Goal: Transaction & Acquisition: Purchase product/service

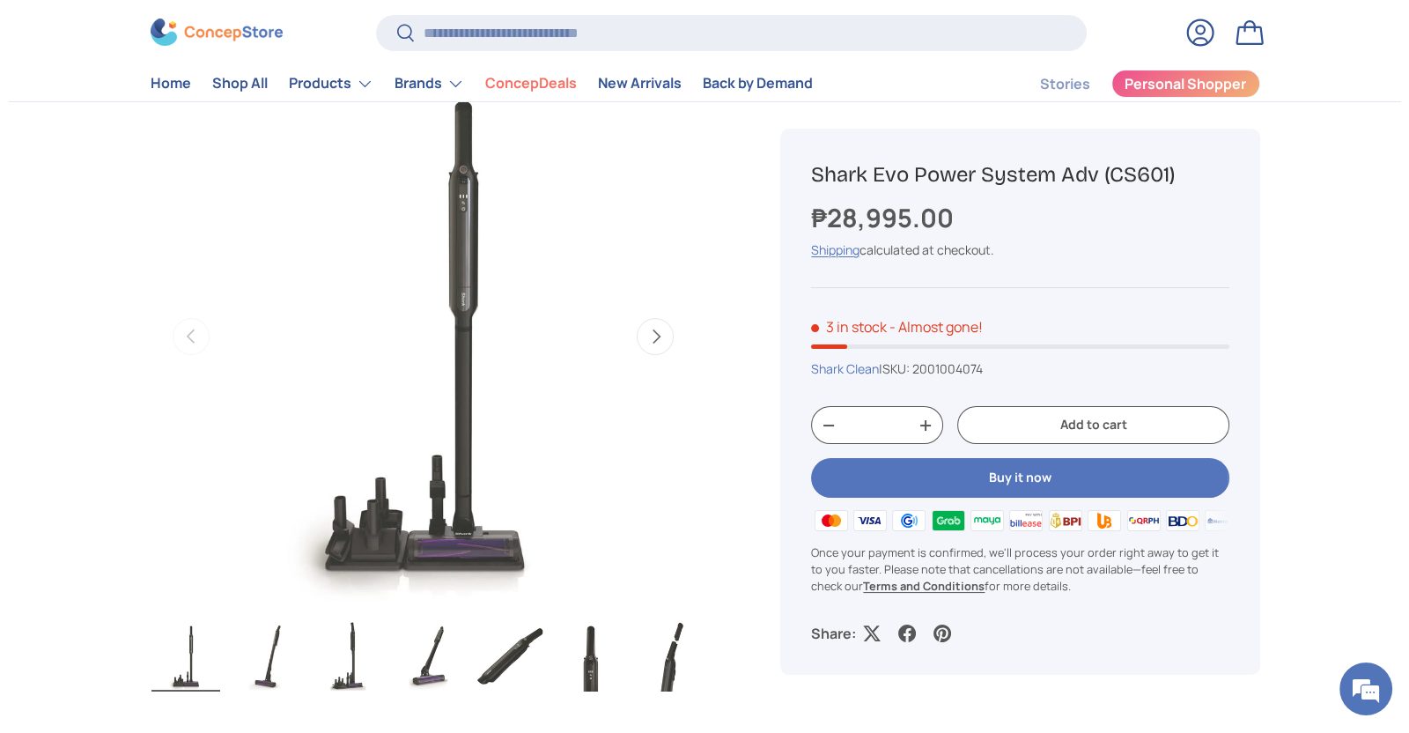
scroll to position [330, 0]
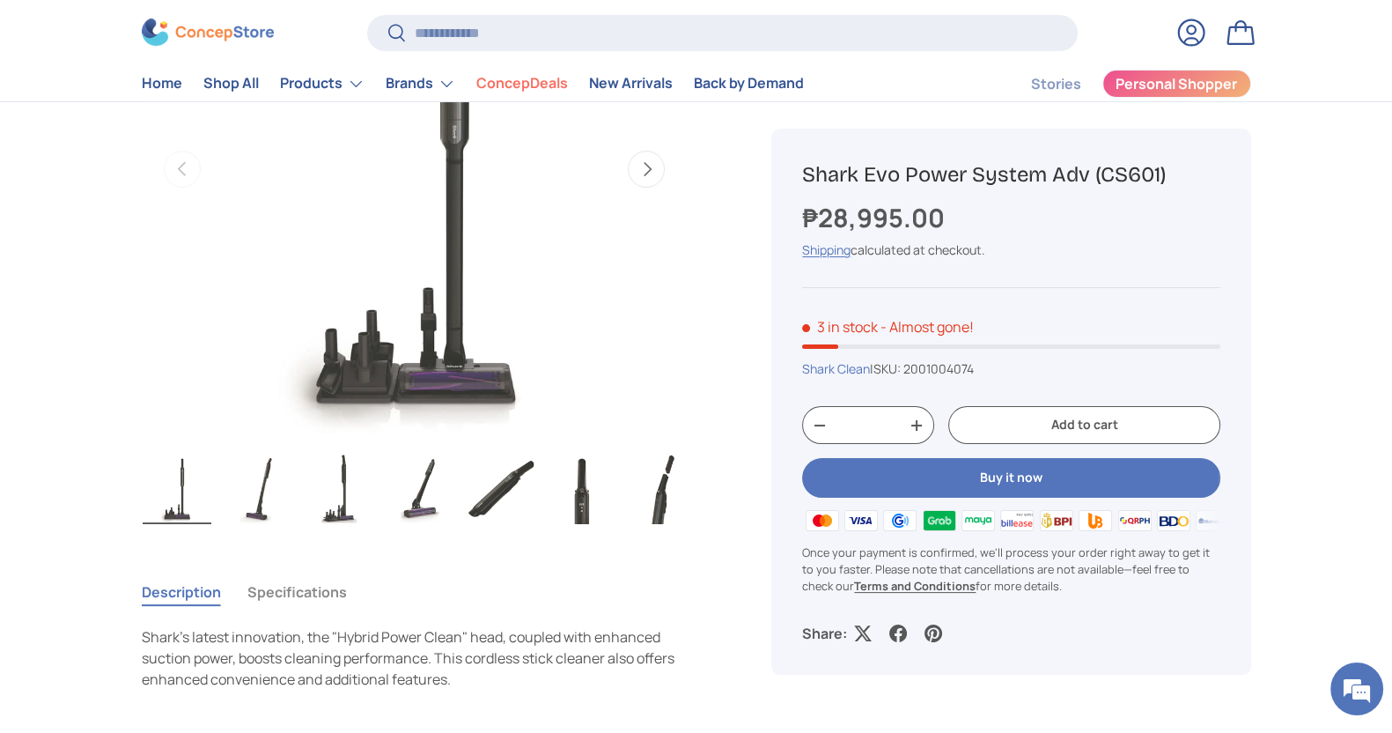
click at [551, 3] on store-header "Search Search Reset Log in Bag Menu Home Shop All Products Back Products" at bounding box center [696, 50] width 1392 height 103
click at [628, 32] on input "Search" at bounding box center [722, 33] width 710 height 36
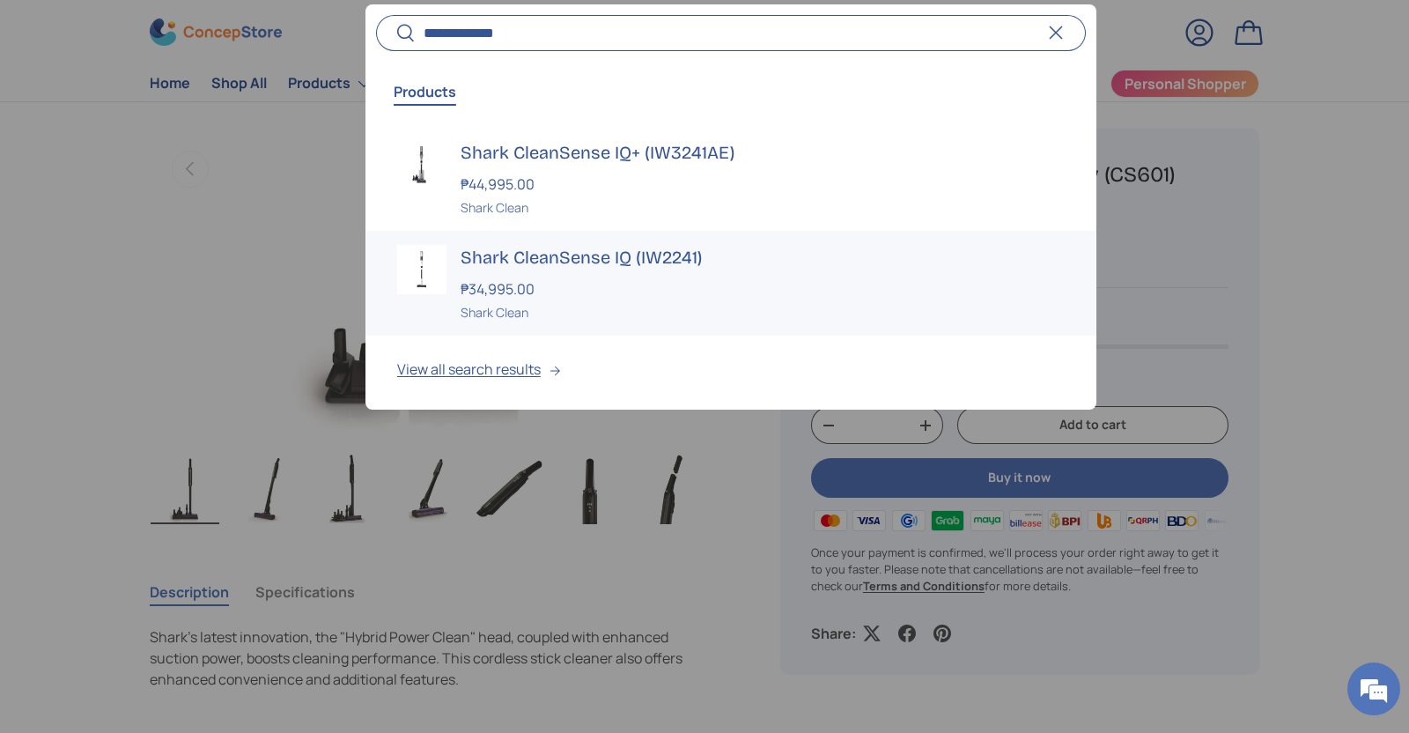
type input "**********"
click at [607, 268] on h3 "Shark CleanSense IQ (IW2241)" at bounding box center [762, 257] width 604 height 25
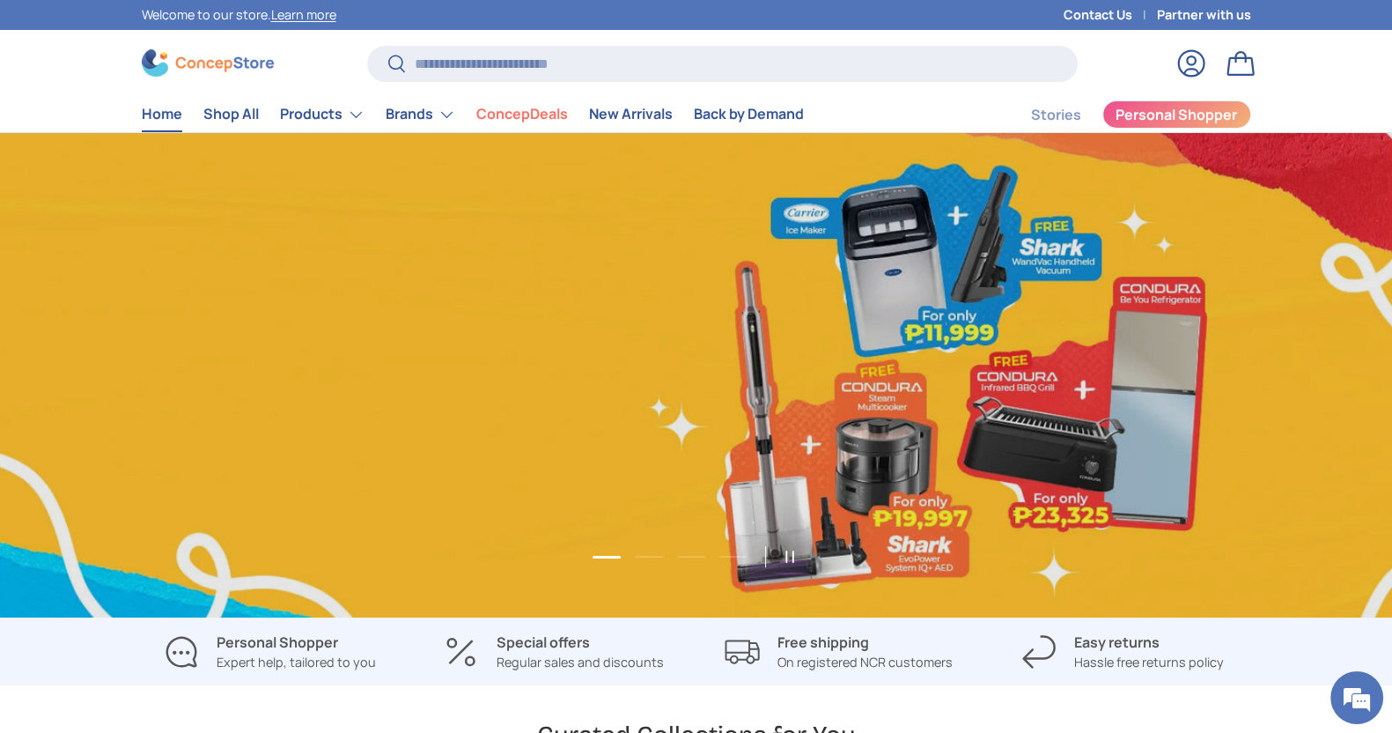
scroll to position [0, 1391]
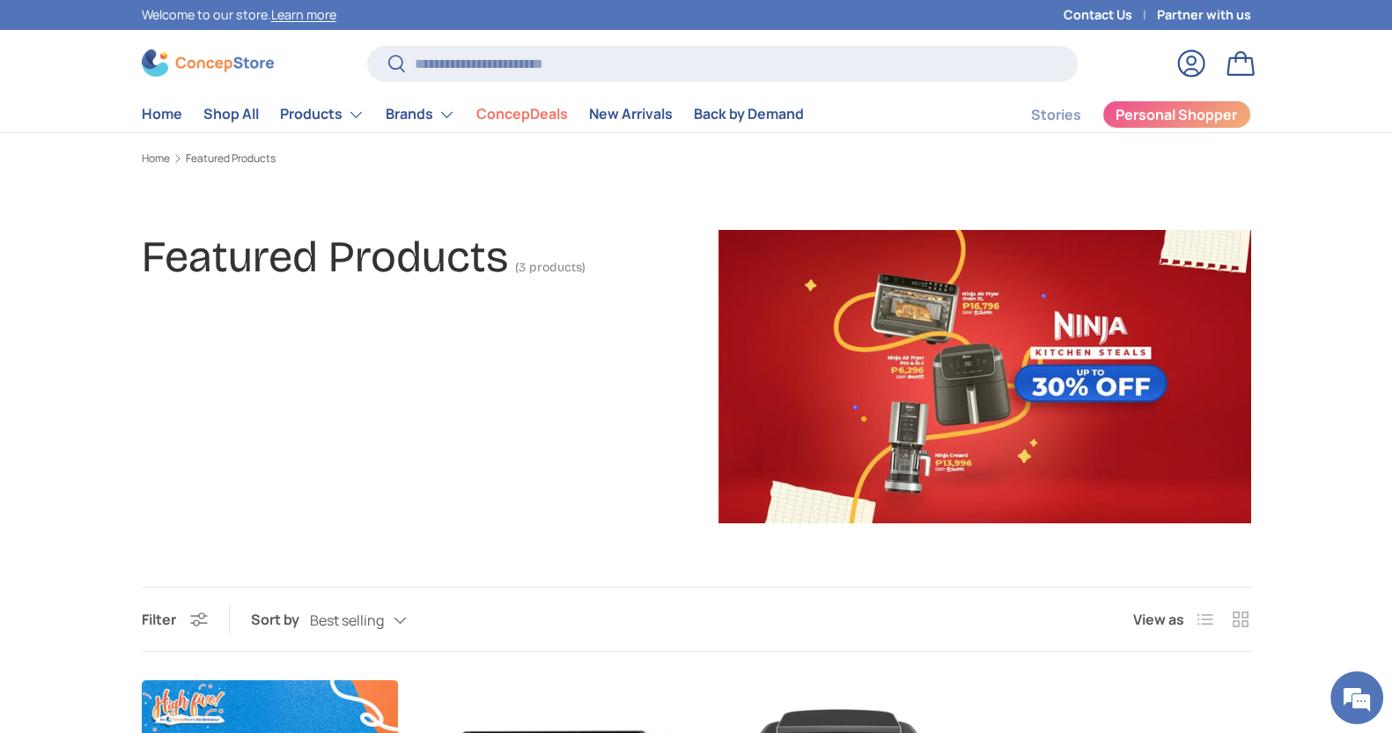
click at [182, 63] on img at bounding box center [208, 62] width 132 height 27
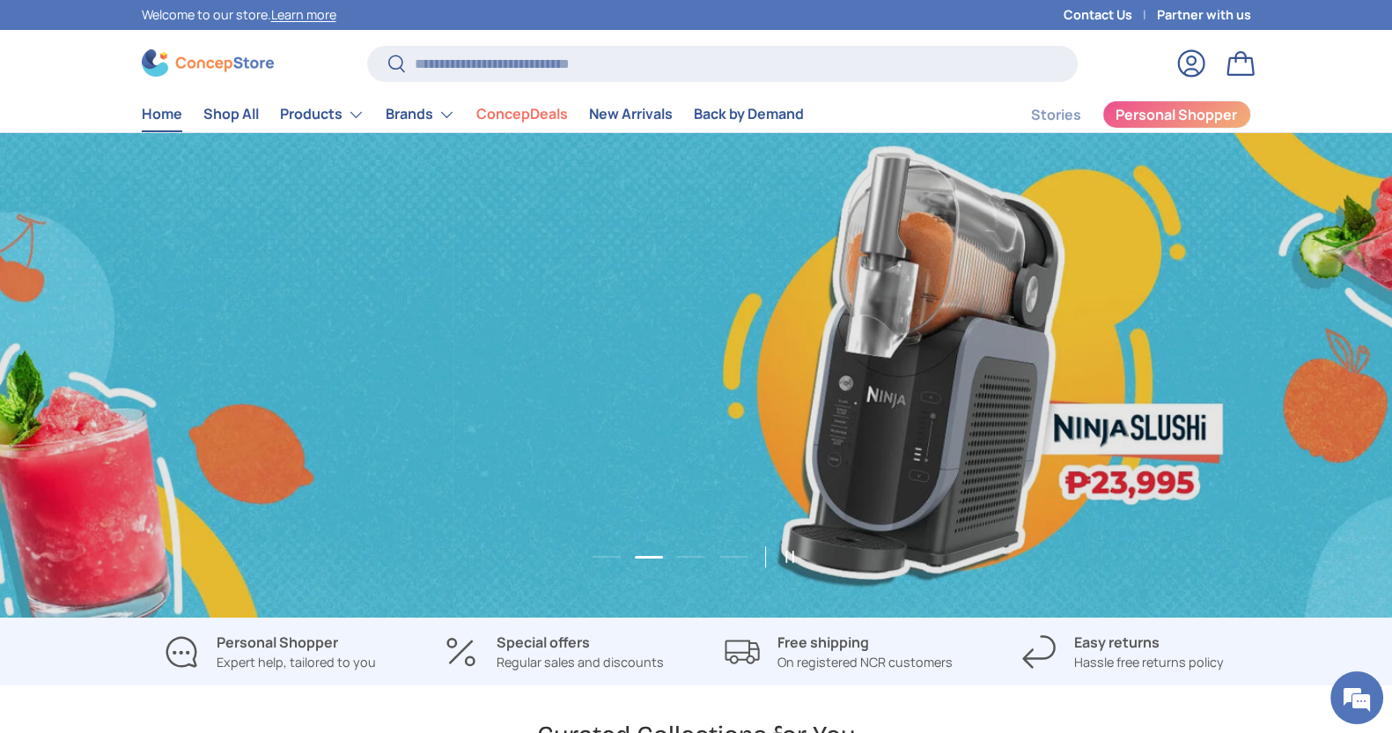
scroll to position [0, 1391]
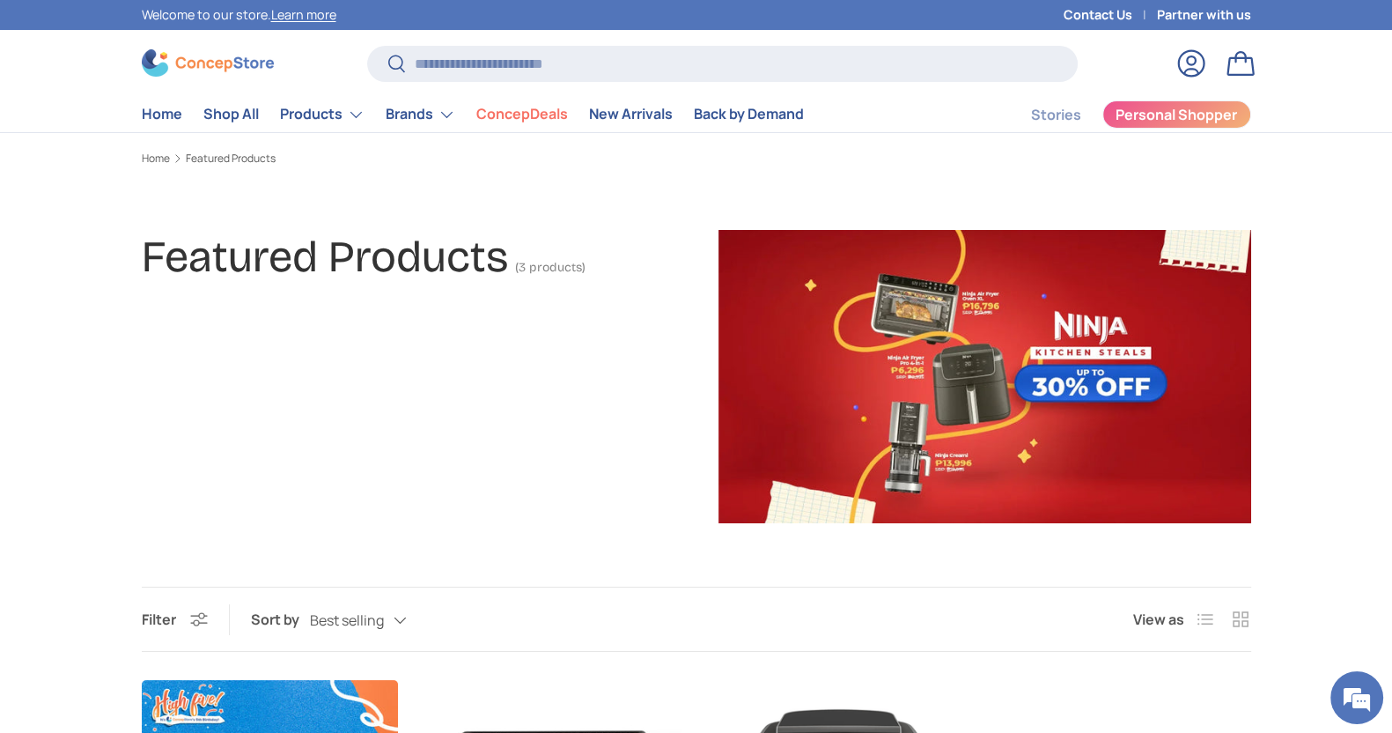
click at [180, 60] on img at bounding box center [208, 62] width 132 height 27
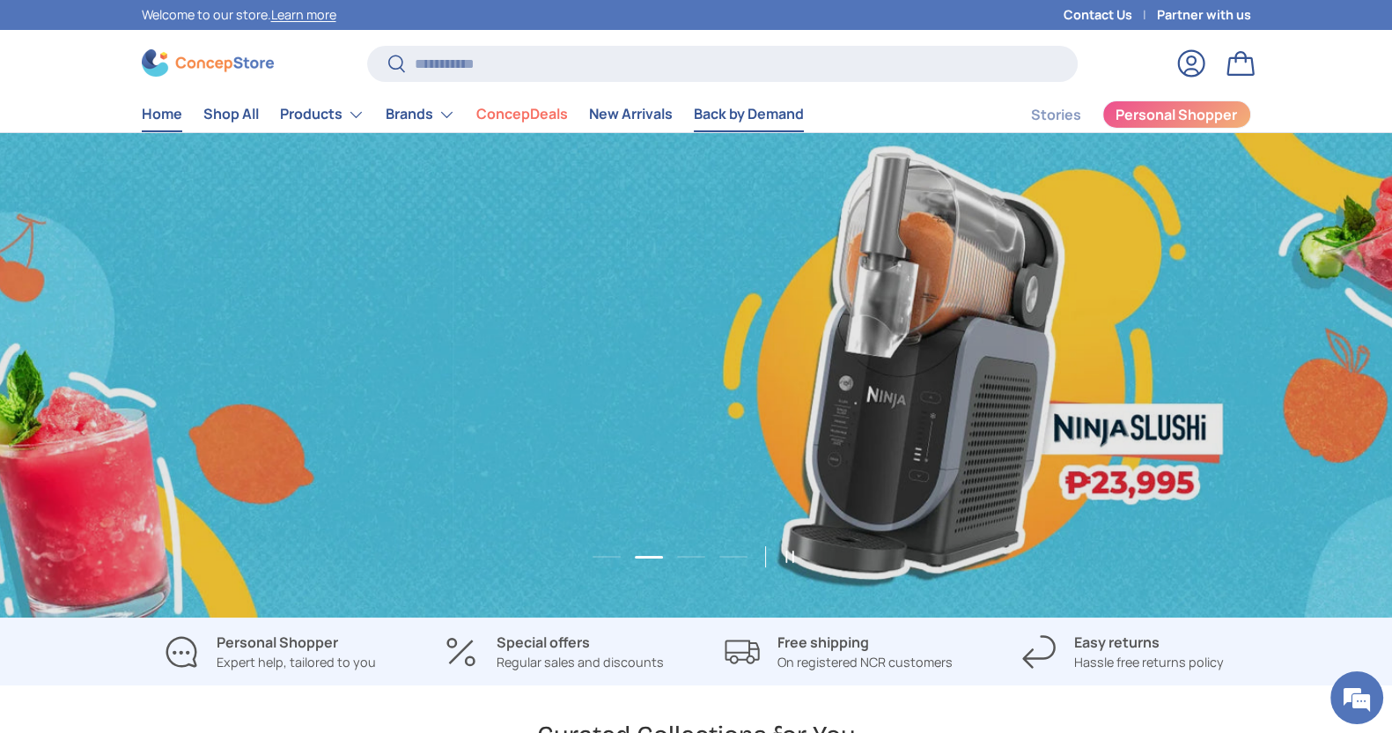
scroll to position [0, 2783]
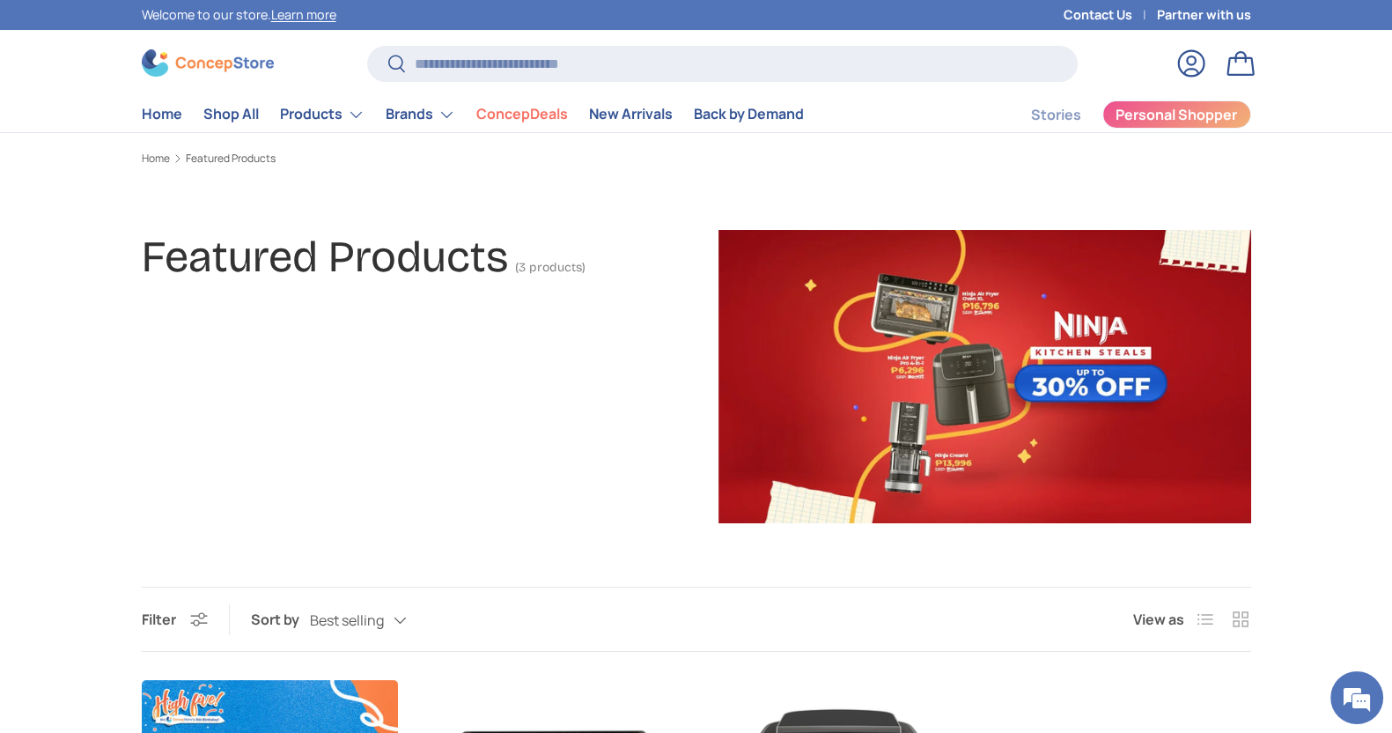
click at [48, 424] on div "Featured Products (3 products)" at bounding box center [696, 376] width 1392 height 293
click at [646, 109] on link "New Arrivals" at bounding box center [631, 114] width 84 height 34
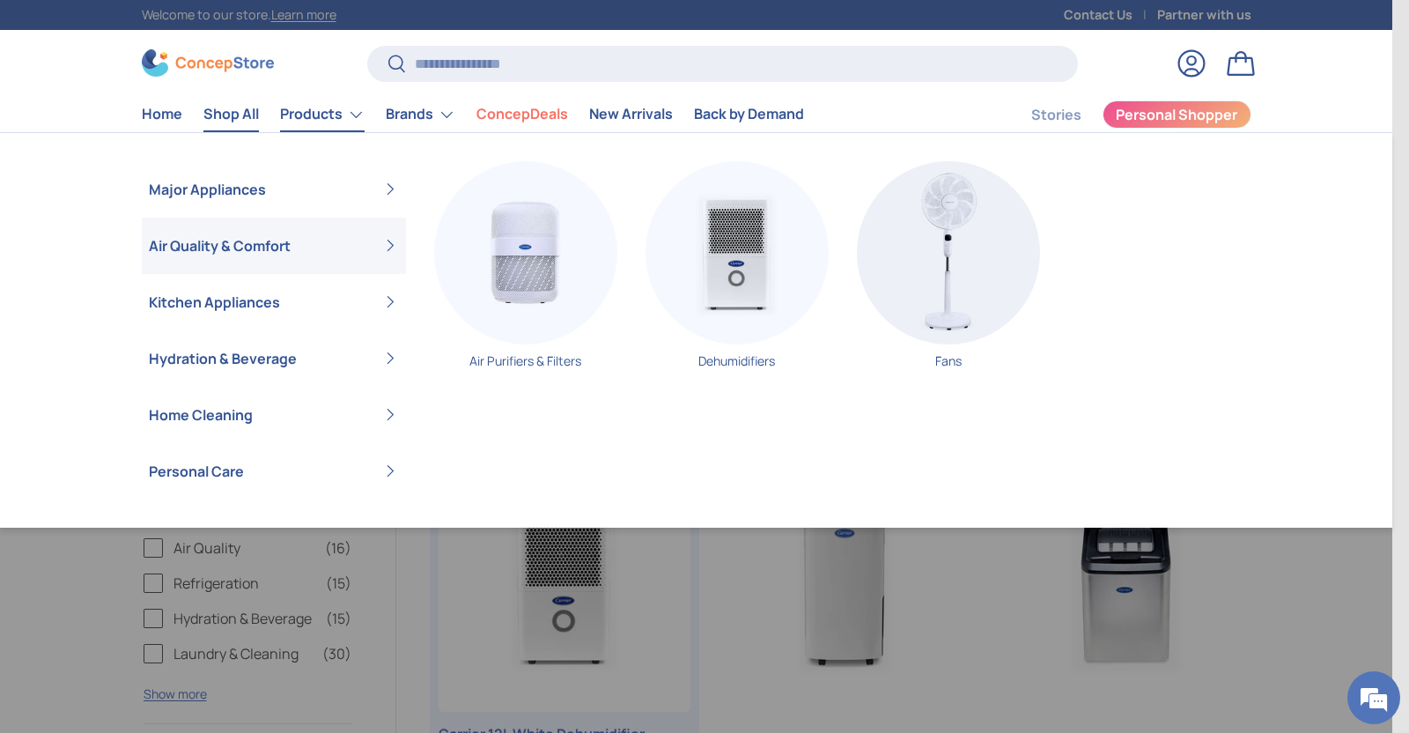
click at [230, 258] on link "Air Quality & Comfort" at bounding box center [274, 245] width 250 height 56
click at [232, 248] on link "Air Quality & Comfort" at bounding box center [274, 245] width 250 height 56
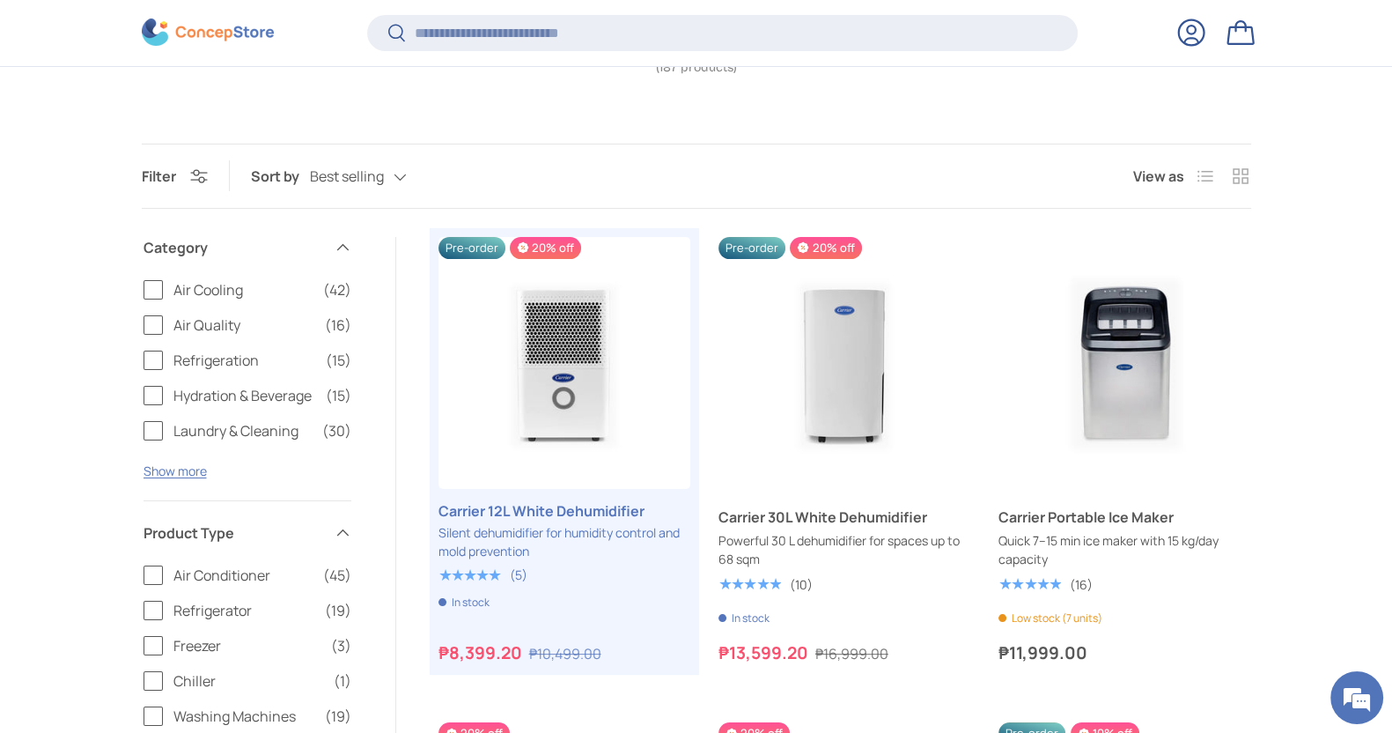
scroll to position [326, 0]
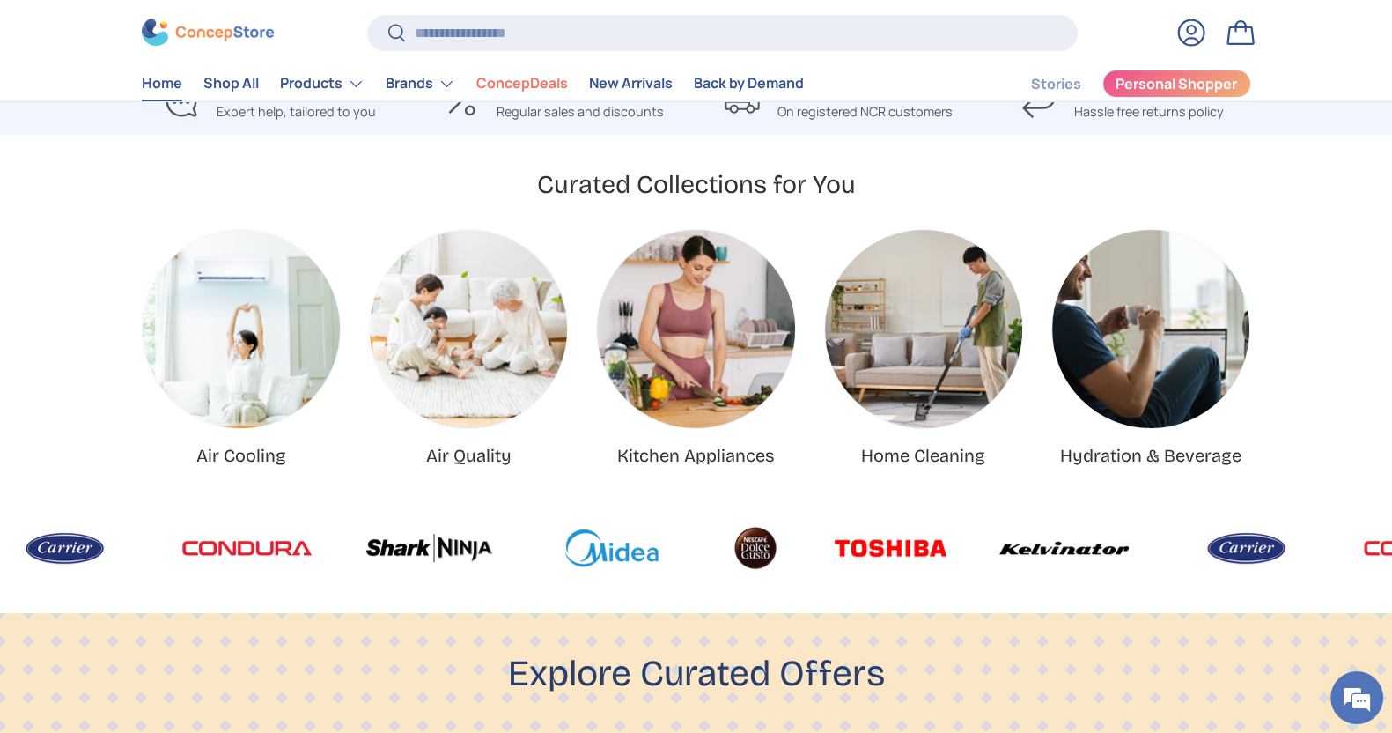
scroll to position [0, 1391]
click at [556, 20] on input "Search" at bounding box center [722, 33] width 710 height 36
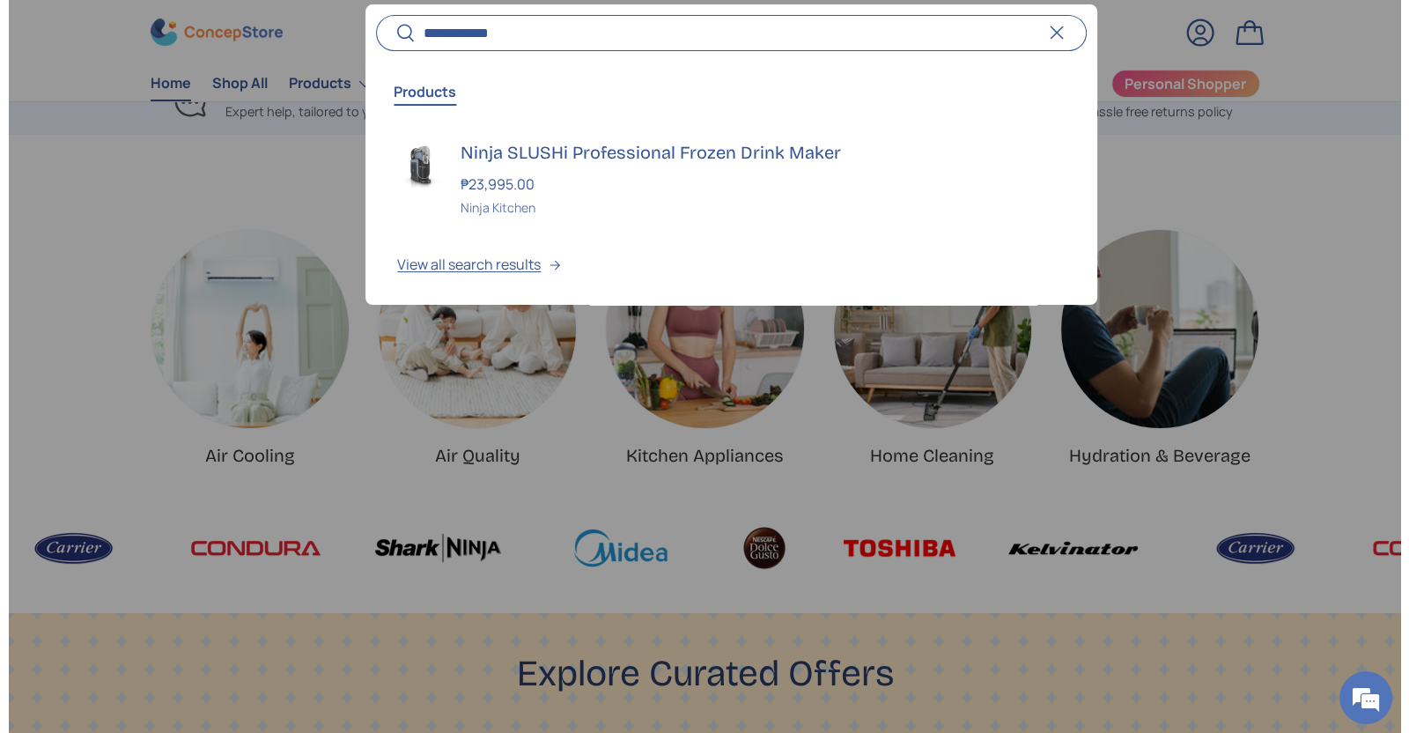
scroll to position [0, 1408]
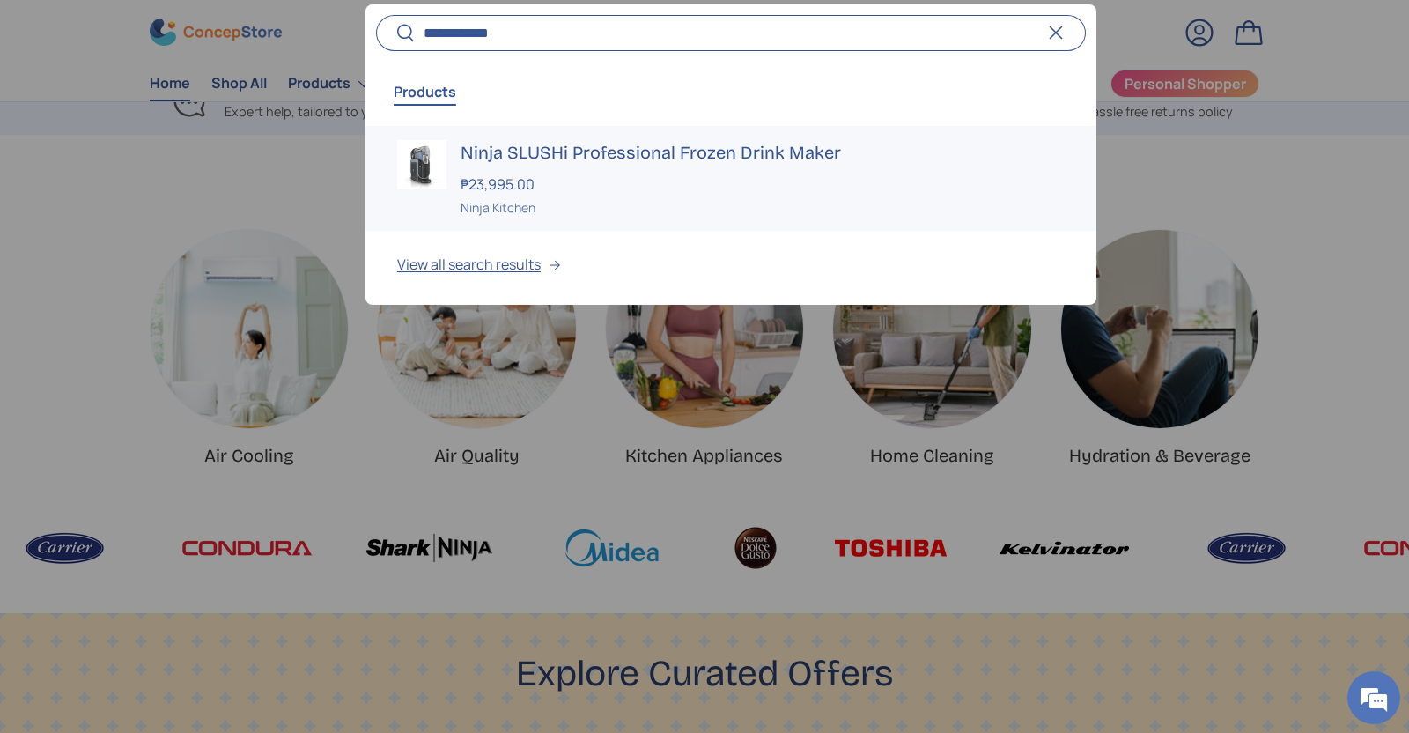
type input "**********"
click at [450, 171] on link "Ninja SLUSHi Professional Frozen Drink Maker ₱23,995.00 Unit price / Unavailabl…" at bounding box center [730, 178] width 731 height 105
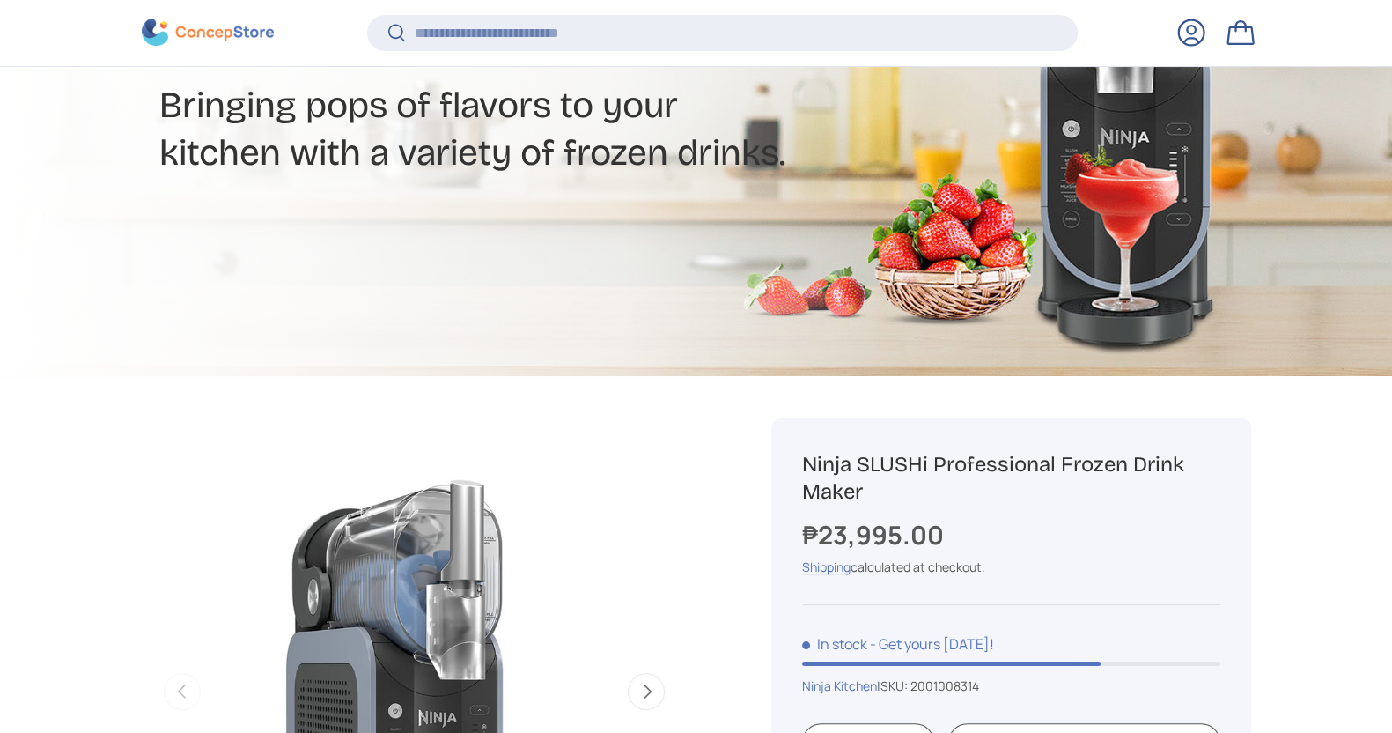
scroll to position [619, 0]
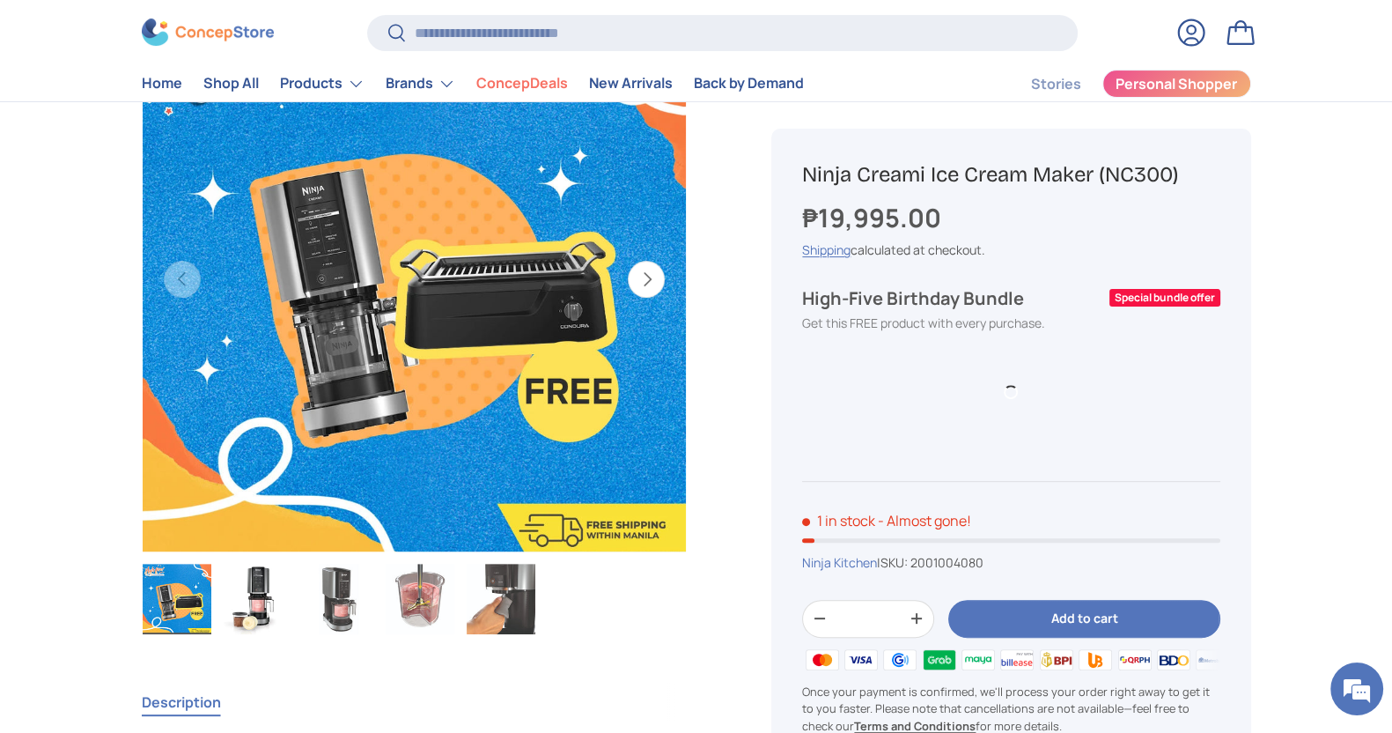
click at [276, 602] on img "Gallery Viewer" at bounding box center [258, 598] width 69 height 70
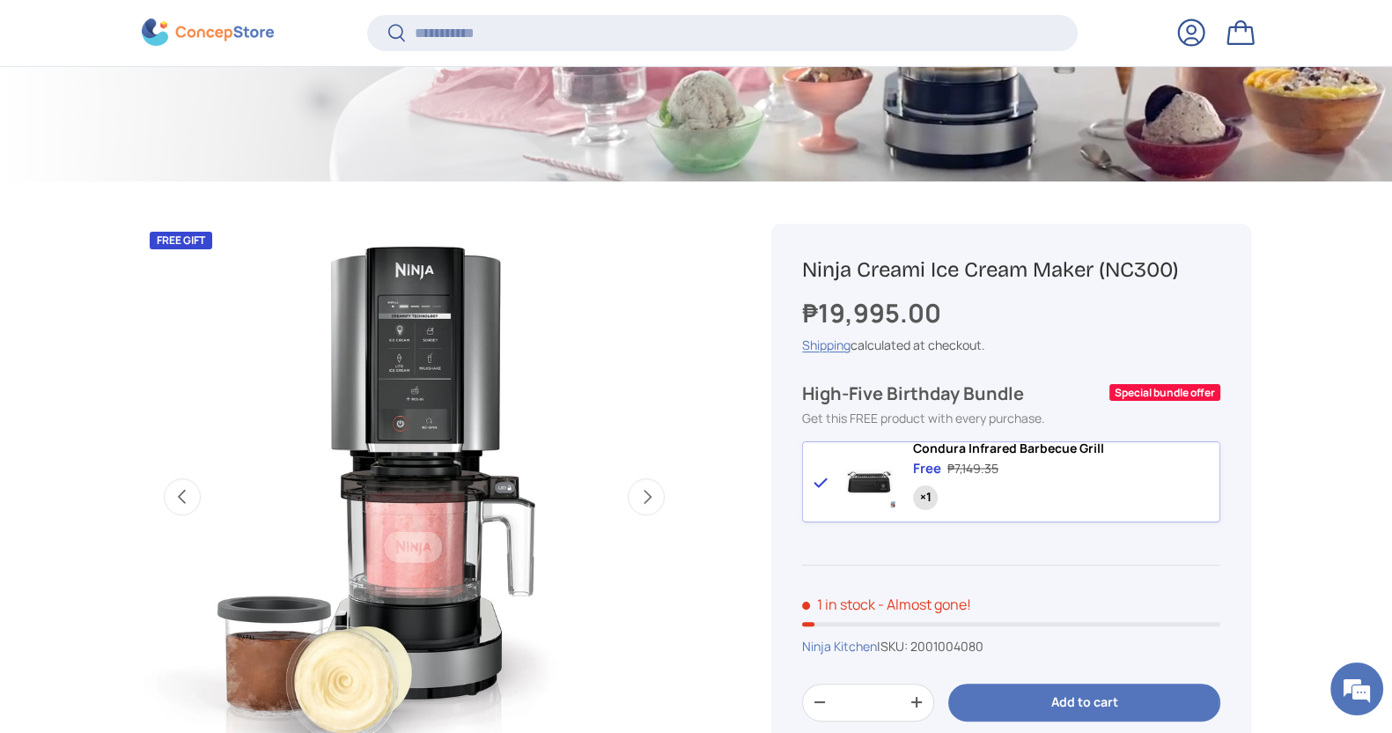
scroll to position [766, 0]
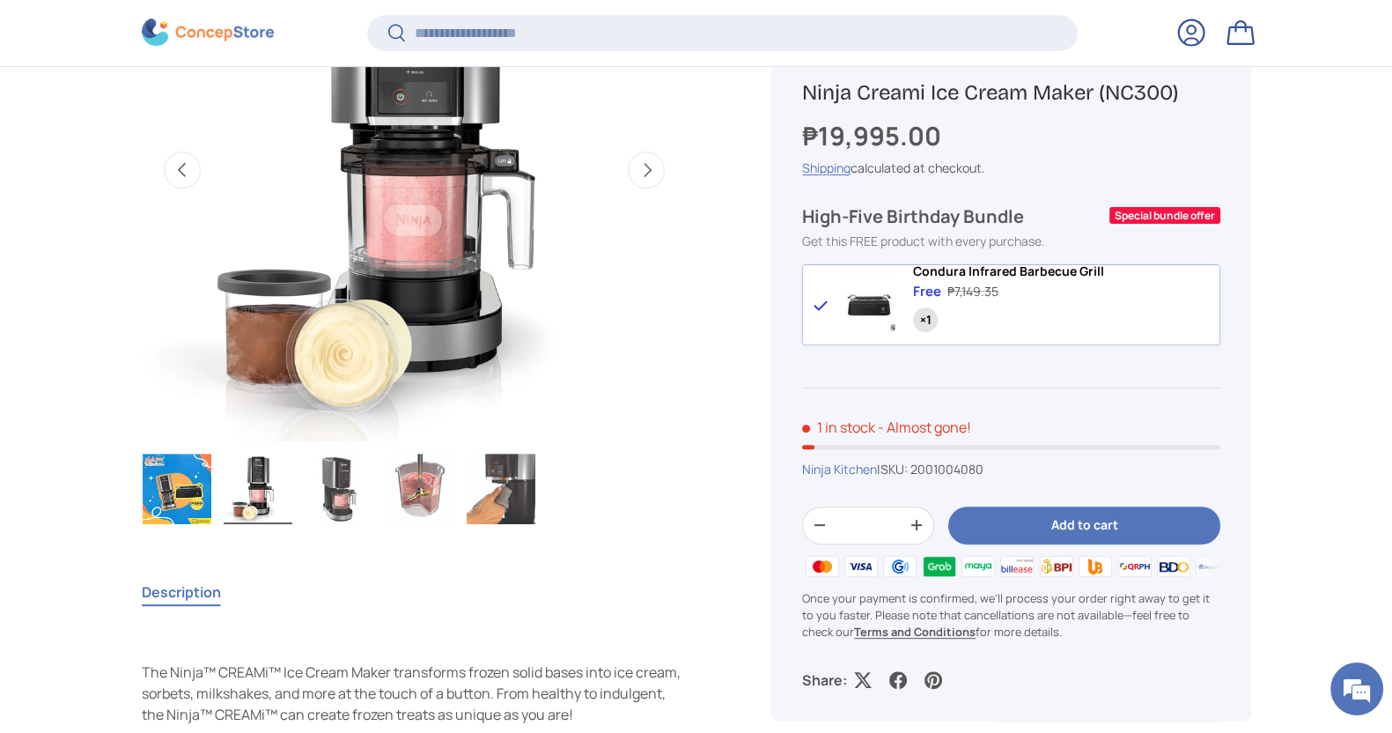
click at [354, 488] on img "Gallery Viewer" at bounding box center [339, 488] width 69 height 70
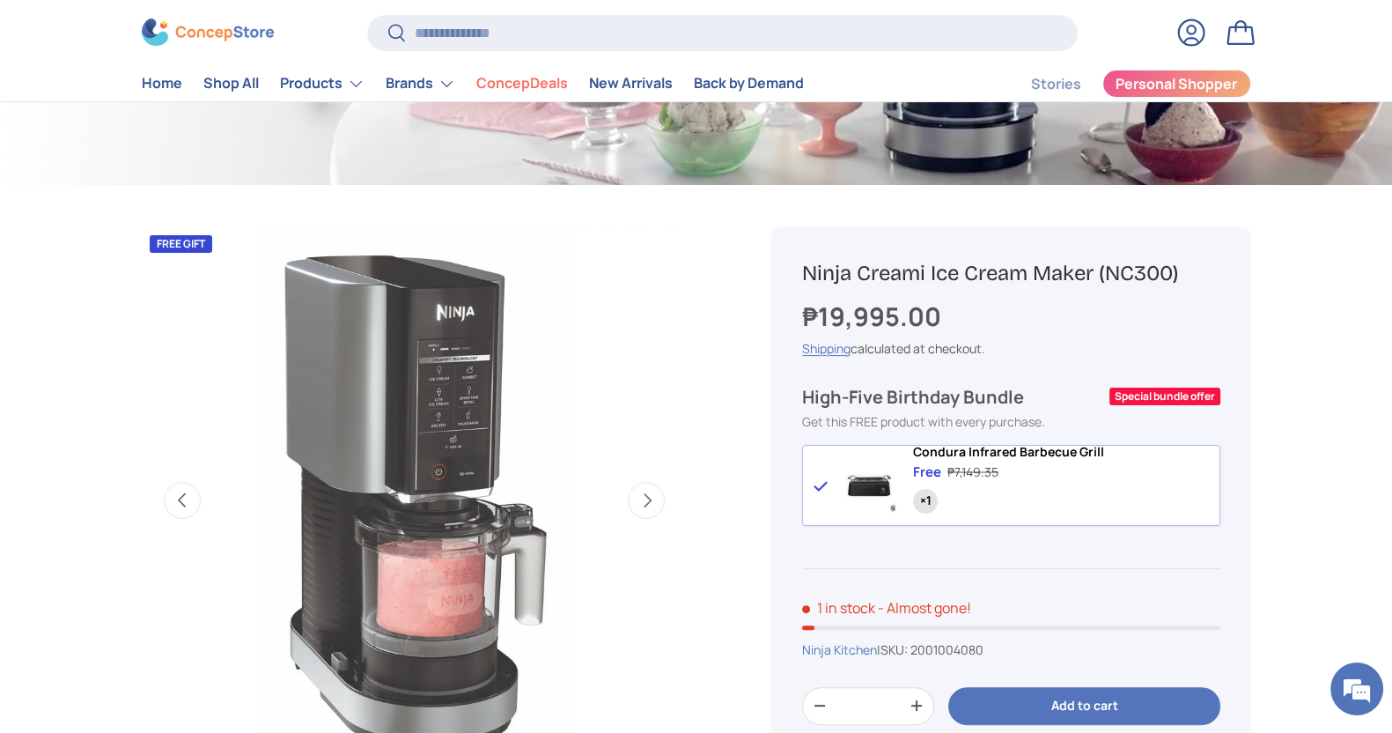
scroll to position [0, 0]
